Goal: Transaction & Acquisition: Purchase product/service

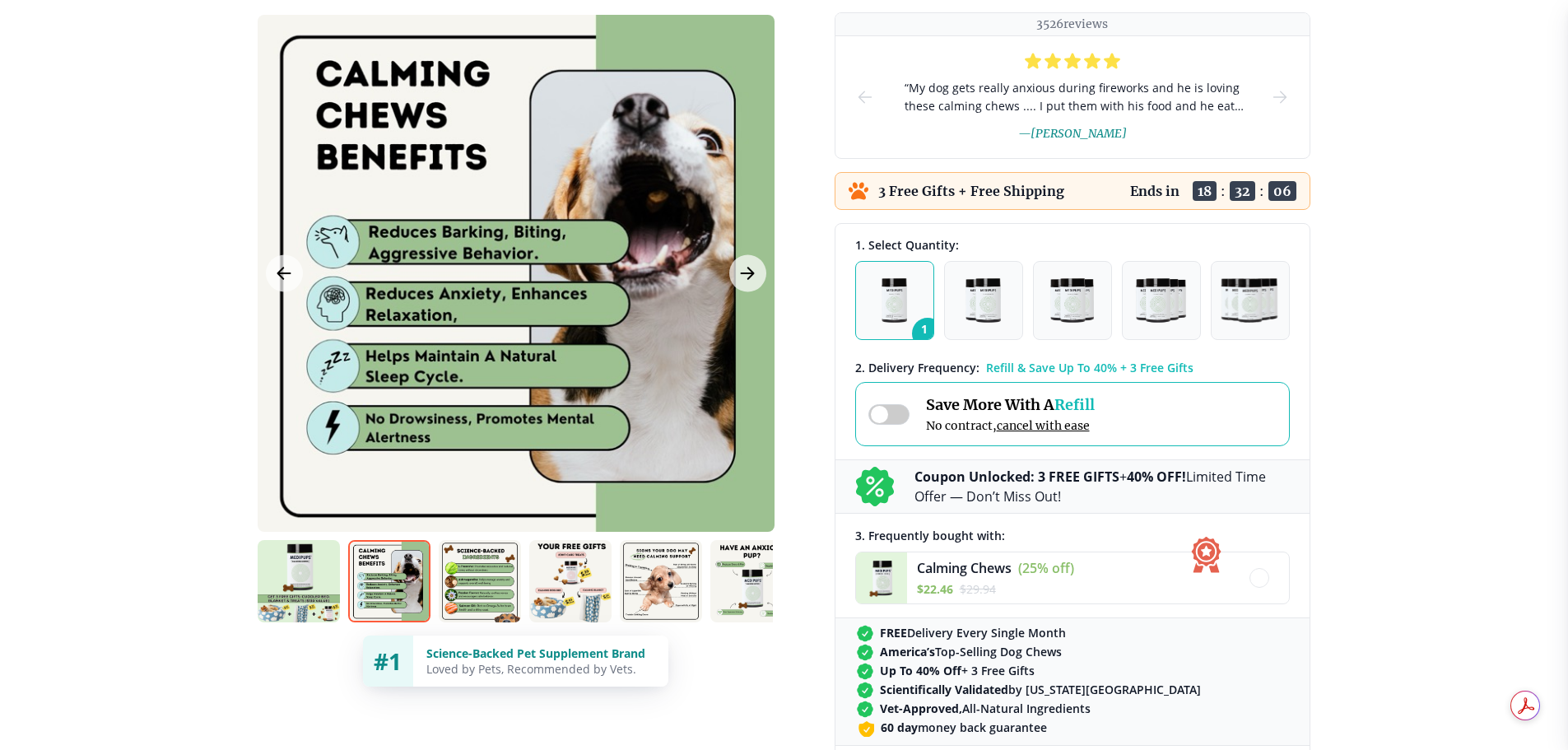
click at [474, 574] on img at bounding box center [479, 581] width 82 height 82
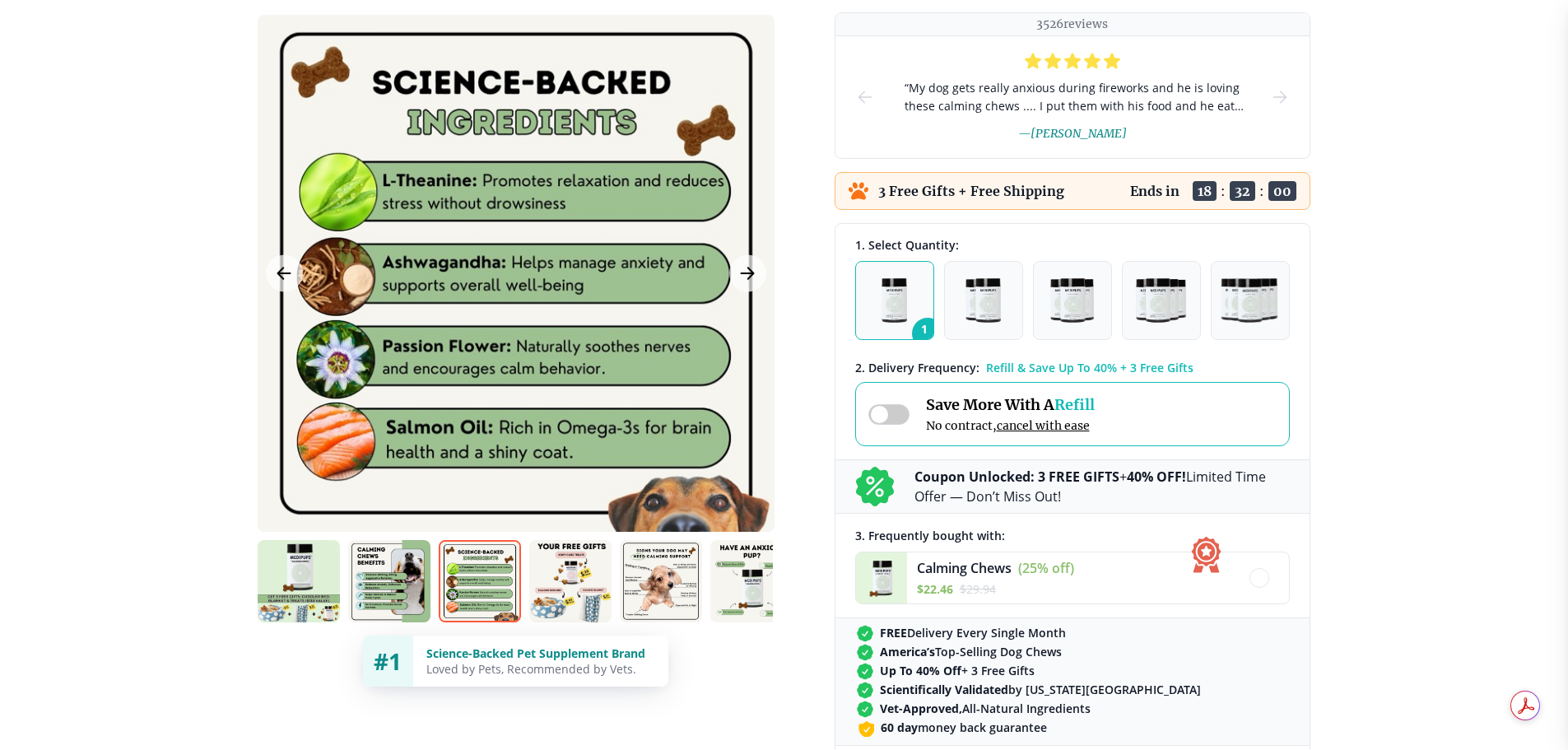
click at [572, 575] on img at bounding box center [570, 581] width 82 height 82
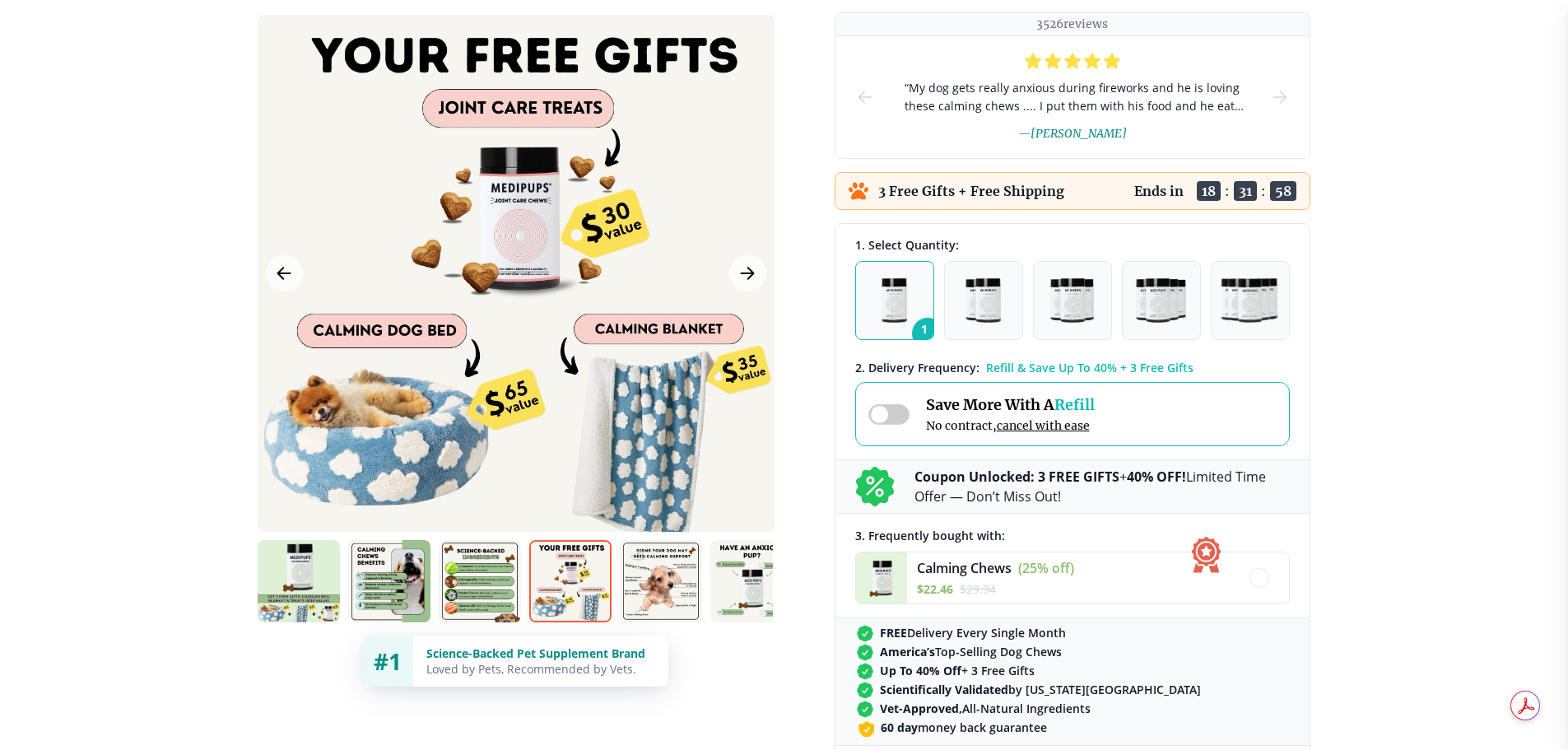
click at [664, 575] on img at bounding box center [660, 581] width 82 height 82
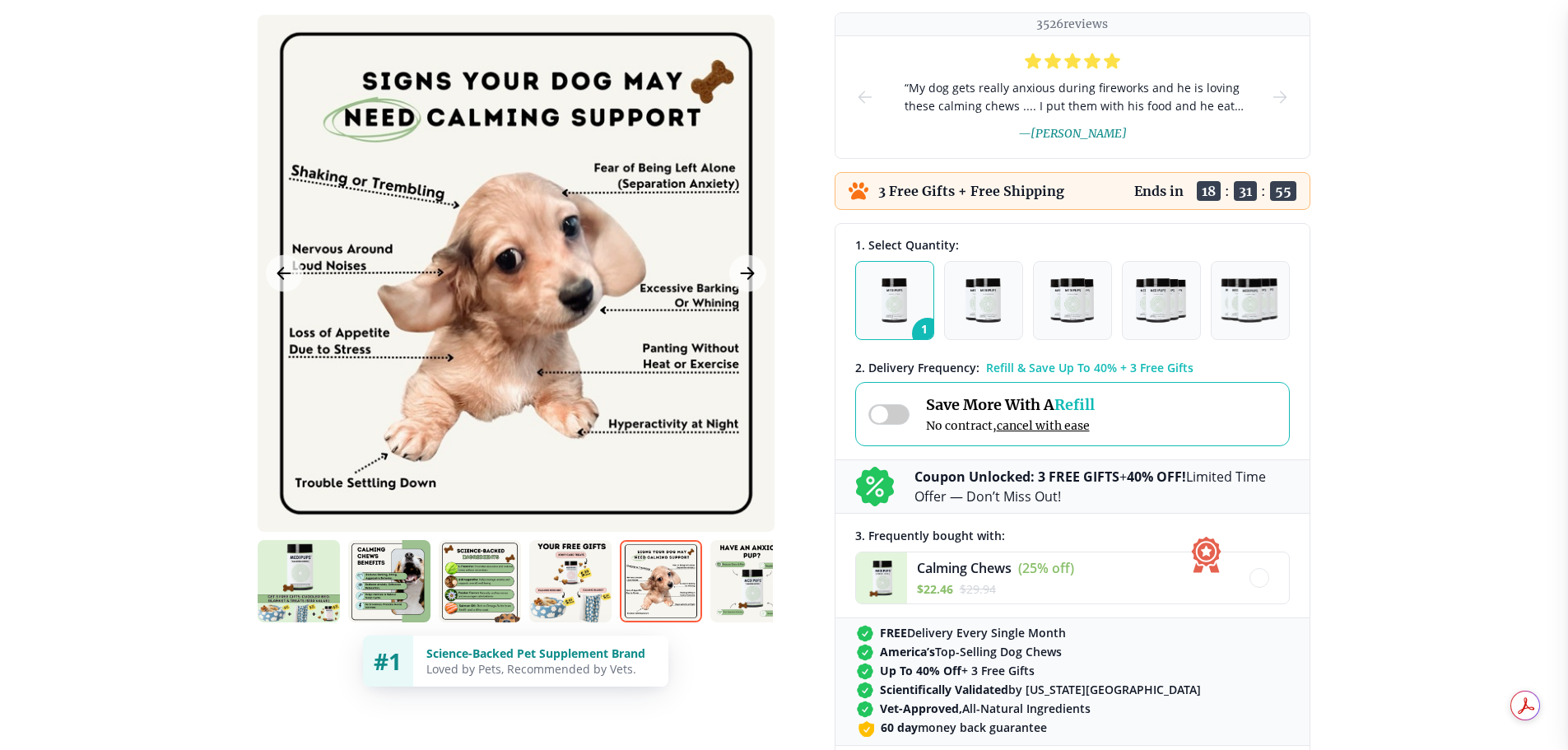
click at [726, 576] on img at bounding box center [751, 581] width 82 height 82
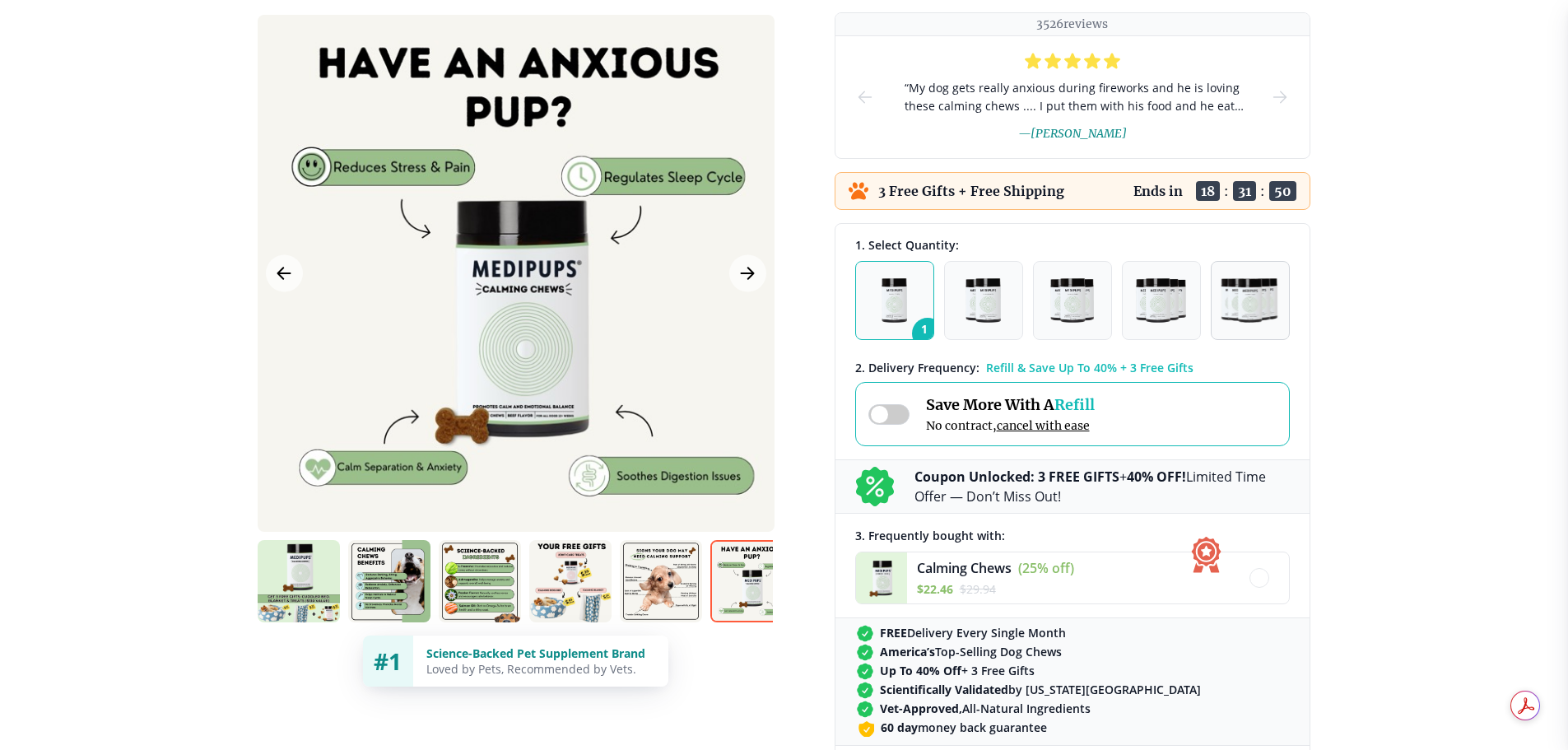
click at [1255, 310] on img "button" at bounding box center [1250, 301] width 59 height 44
click at [1144, 312] on img "button" at bounding box center [1161, 301] width 50 height 44
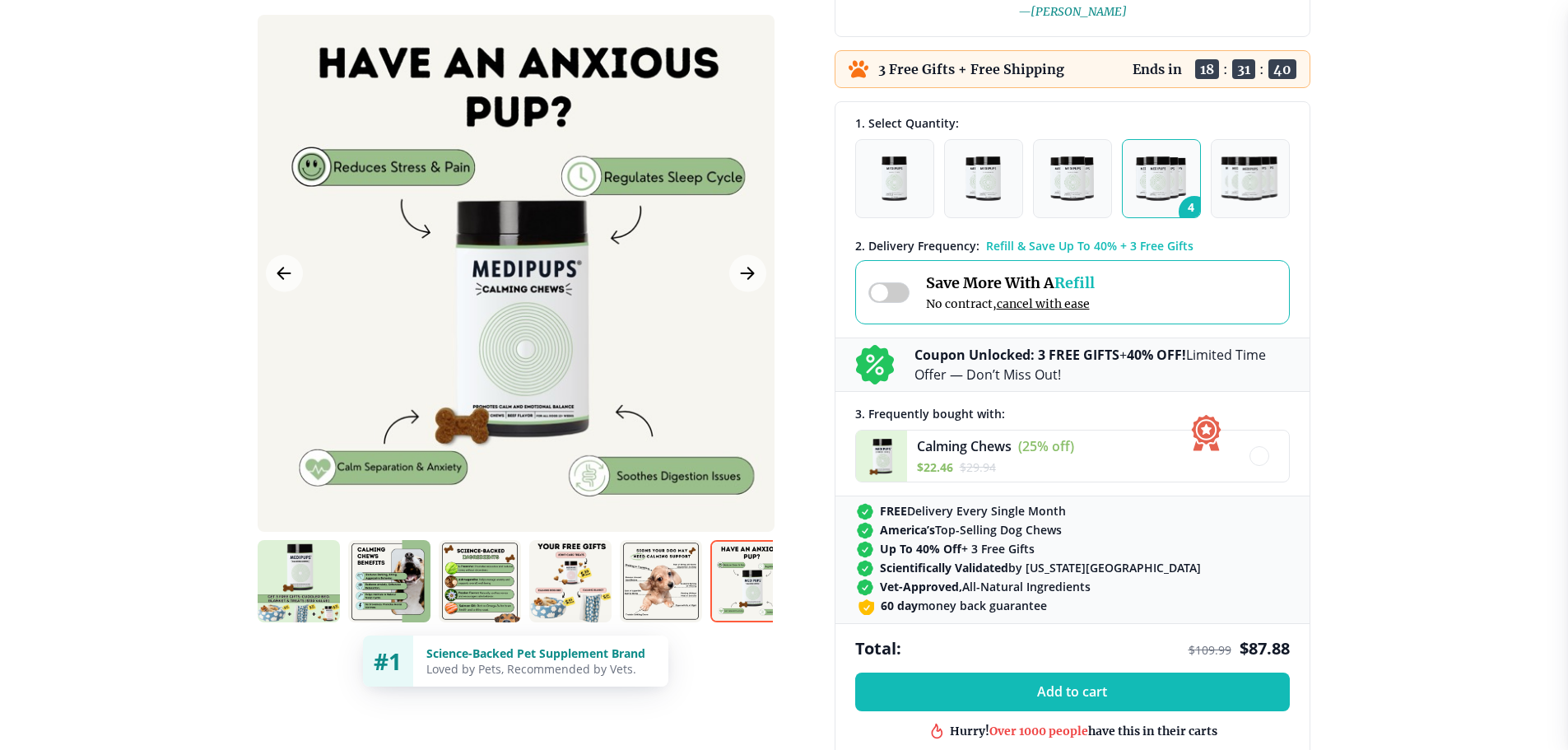
scroll to position [329, 0]
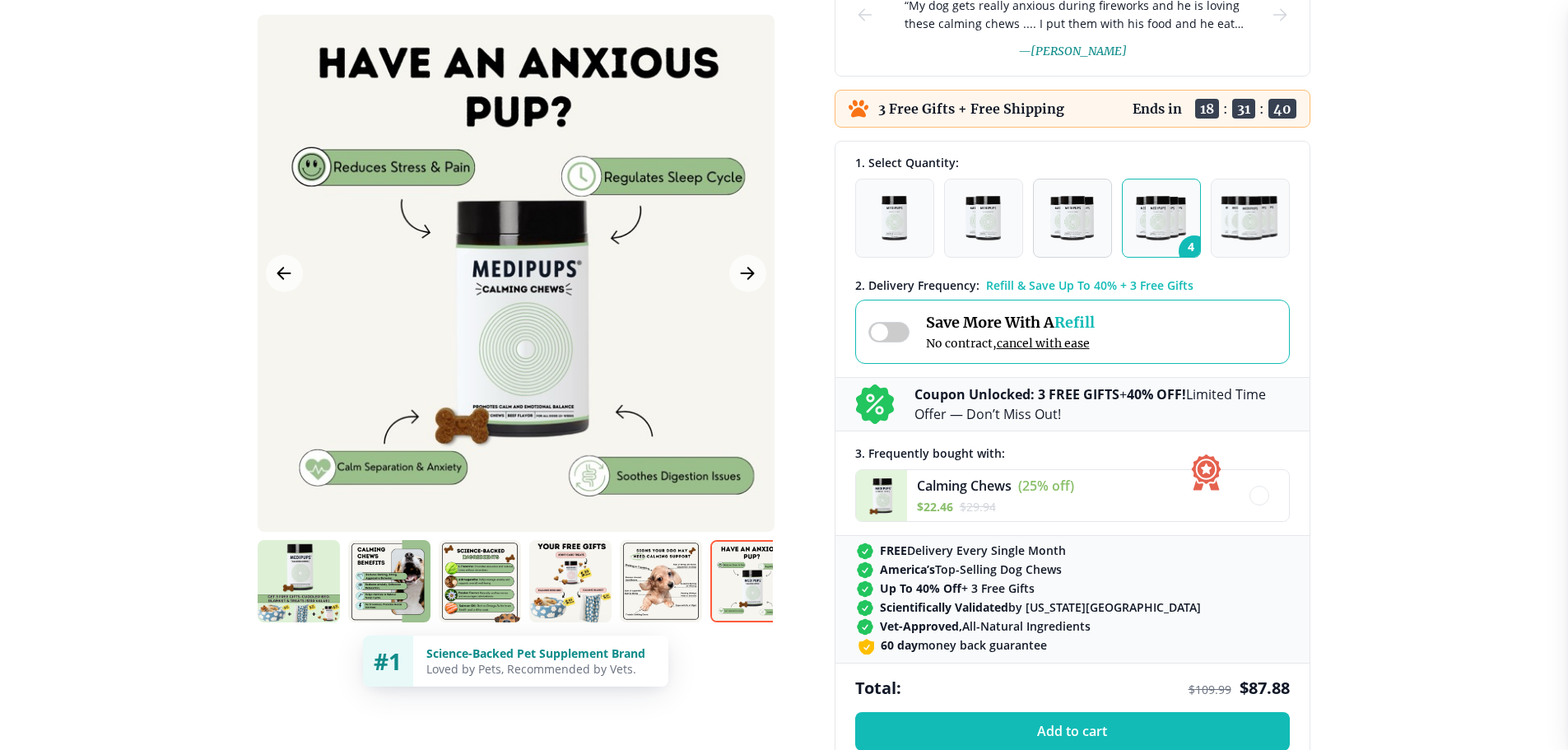
click at [1087, 236] on img "button" at bounding box center [1071, 218] width 42 height 44
click at [1243, 226] on img "button" at bounding box center [1250, 218] width 59 height 44
click at [999, 218] on img "button" at bounding box center [982, 218] width 34 height 44
click at [1256, 495] on div at bounding box center [1259, 495] width 10 height 10
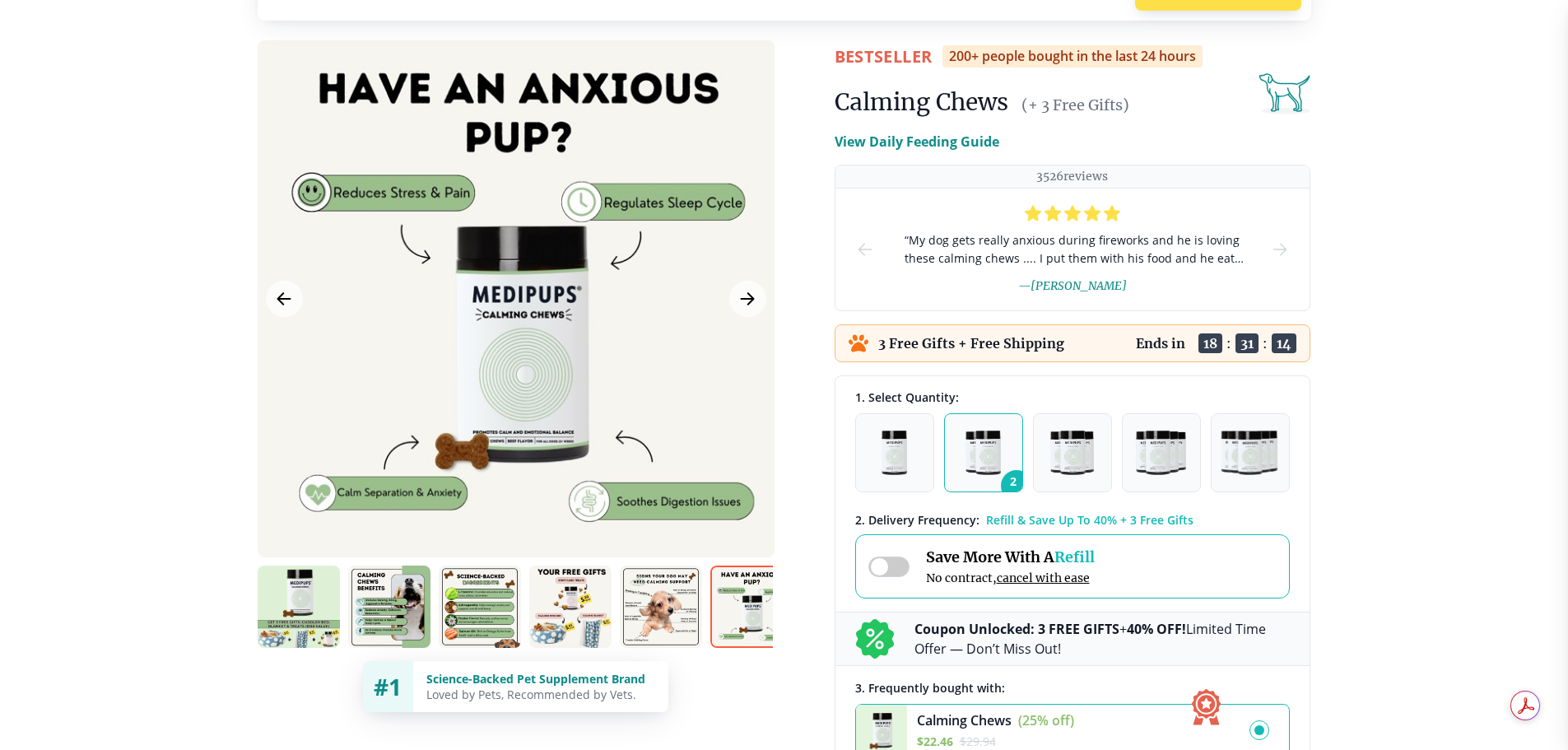
scroll to position [0, 0]
